Goal: Check status: Check status

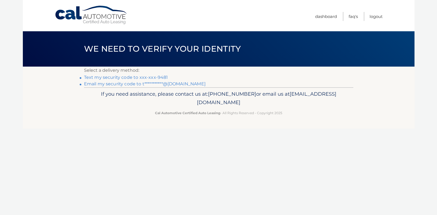
click at [156, 78] on link "Text my security code to xxx-xxx-9481" at bounding box center [126, 77] width 84 height 5
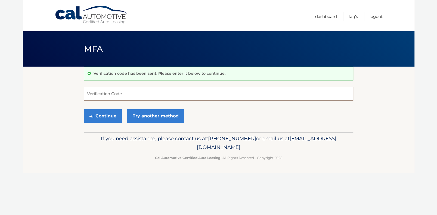
click at [115, 95] on input "Verification Code" at bounding box center [218, 94] width 269 height 14
type input "479258"
click at [84, 109] on button "Continue" at bounding box center [103, 116] width 38 height 14
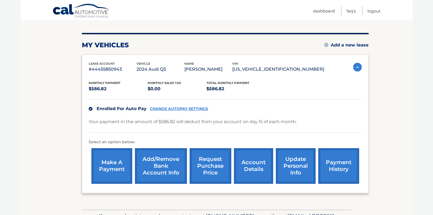
scroll to position [82, 0]
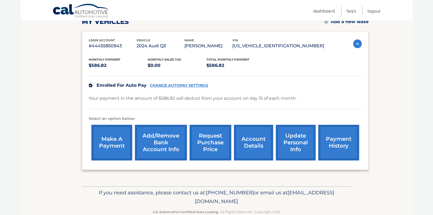
click at [254, 143] on link "account details" at bounding box center [253, 143] width 39 height 36
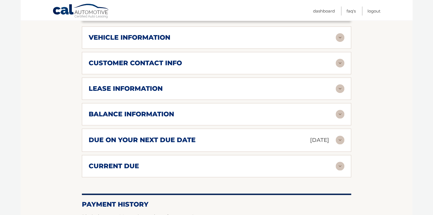
scroll to position [244, 0]
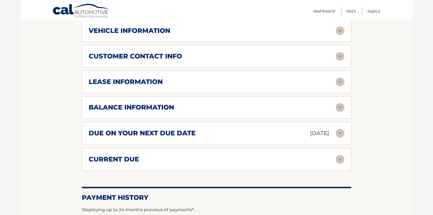
click at [230, 103] on div "balance information" at bounding box center [212, 107] width 247 height 8
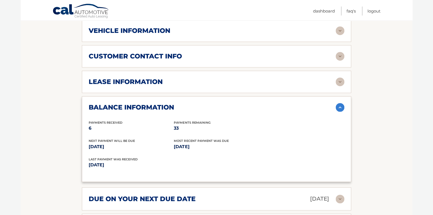
click at [249, 81] on div "lease information" at bounding box center [212, 82] width 247 height 8
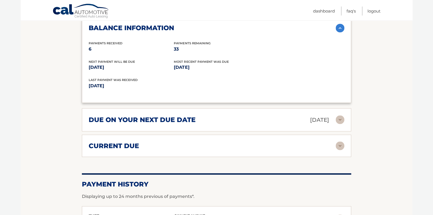
scroll to position [434, 0]
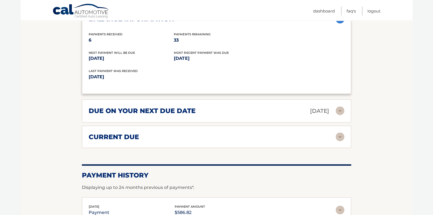
click at [282, 133] on div "current due" at bounding box center [212, 137] width 247 height 8
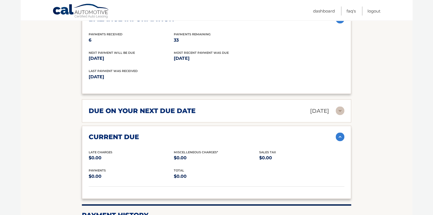
click at [265, 111] on div "due on your next due date Sep 15, 2025" at bounding box center [212, 111] width 247 height 10
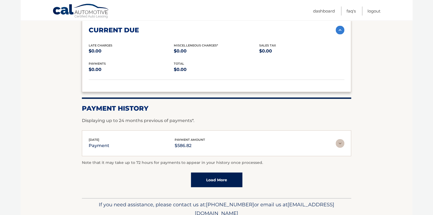
scroll to position [598, 0]
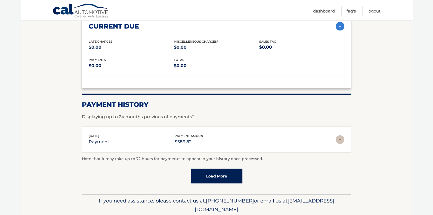
click at [339, 137] on img at bounding box center [339, 139] width 9 height 9
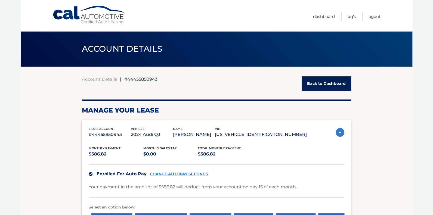
scroll to position [108, 0]
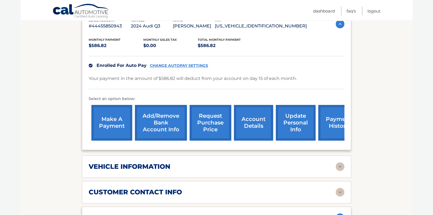
click at [331, 127] on link "payment history" at bounding box center [338, 123] width 41 height 36
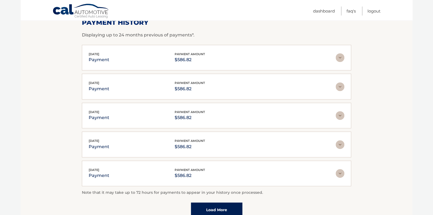
scroll to position [108, 0]
